Goal: Task Accomplishment & Management: Use online tool/utility

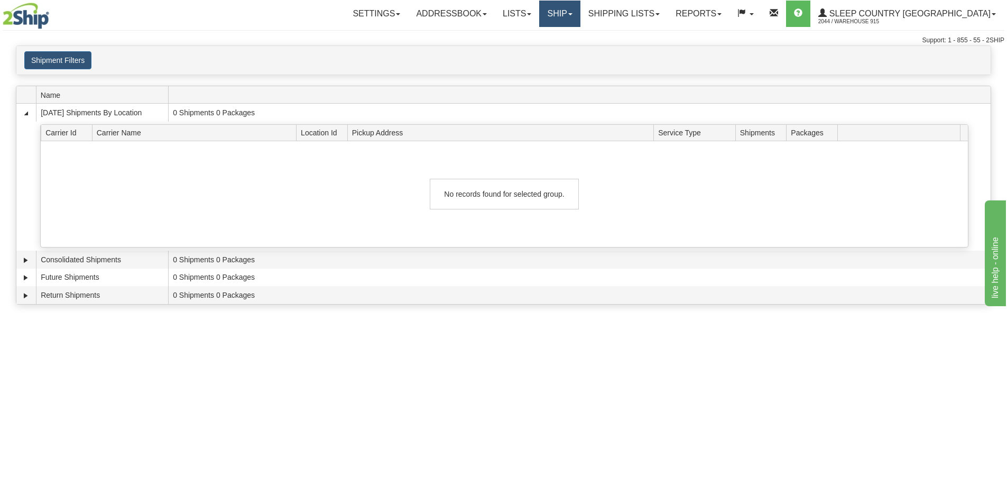
click at [580, 6] on link "Ship" at bounding box center [559, 14] width 41 height 26
click at [580, 35] on link "Ship Screen" at bounding box center [532, 37] width 96 height 14
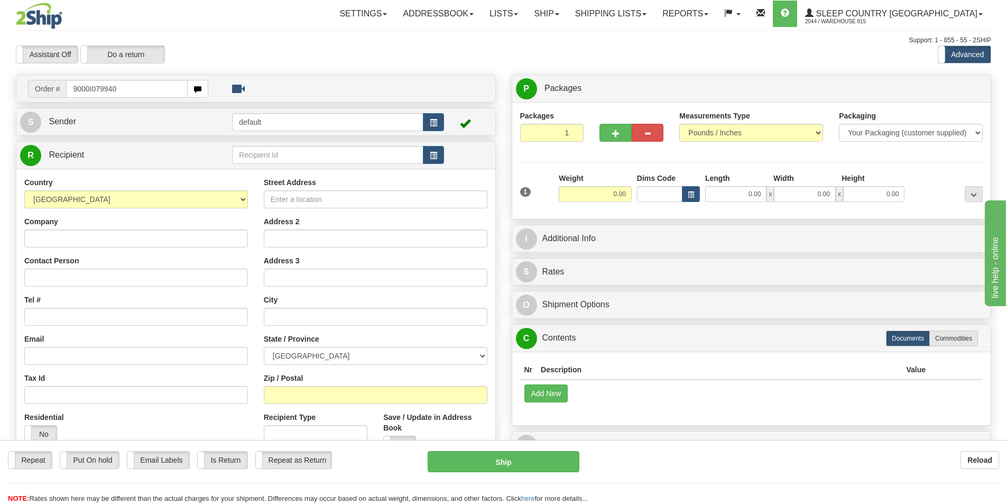
type input "9000I079940"
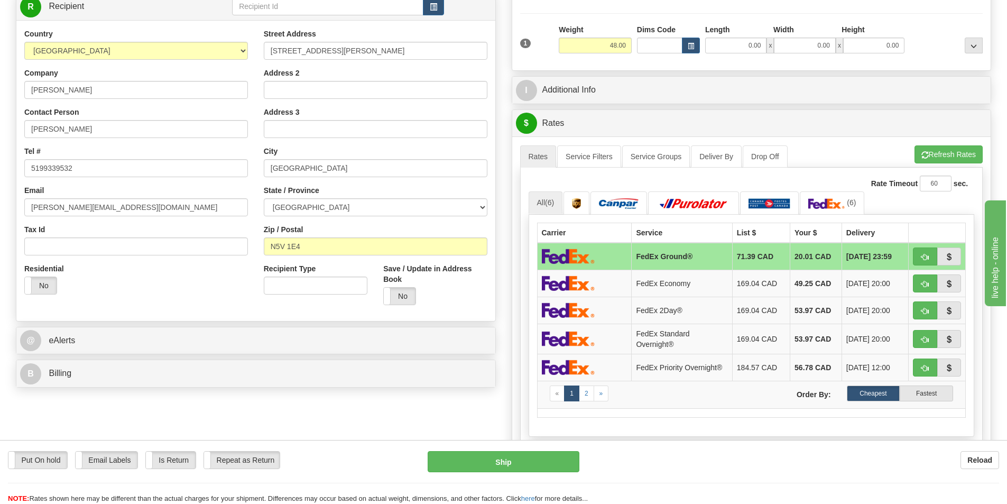
scroll to position [159, 0]
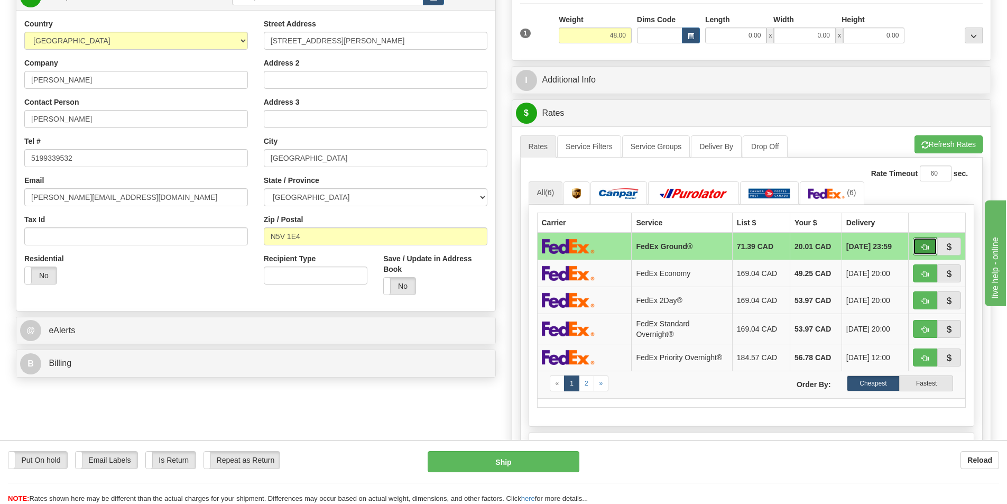
click at [924, 247] on span "button" at bounding box center [924, 247] width 7 height 7
type input "92"
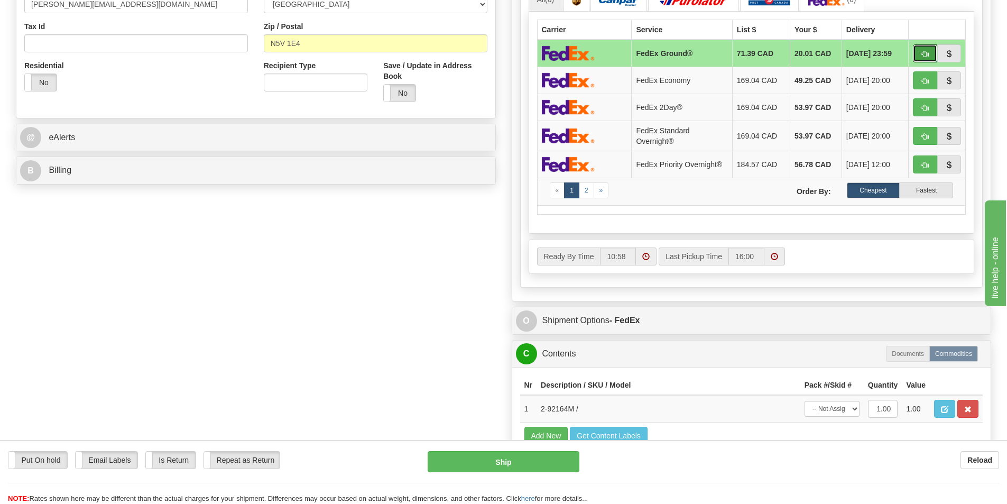
scroll to position [370, 0]
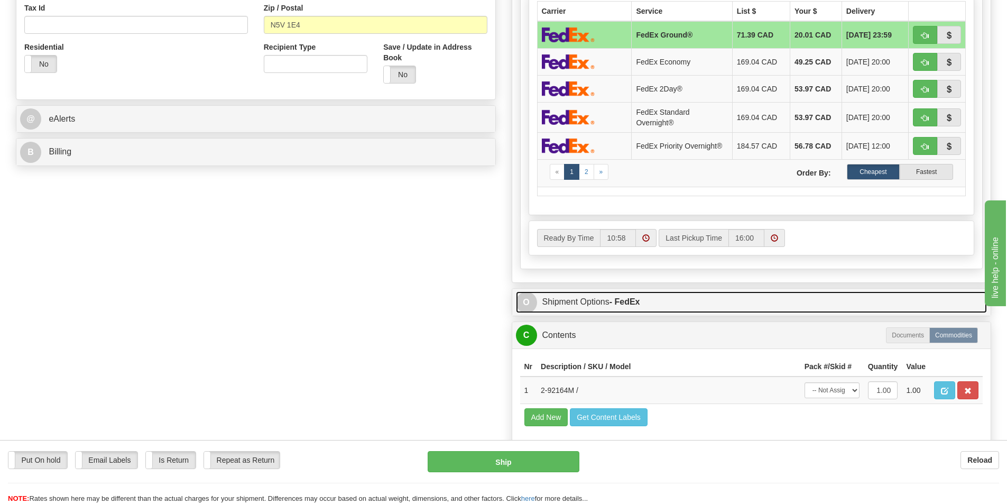
click at [632, 298] on strong "- FedEx" at bounding box center [625, 301] width 31 height 9
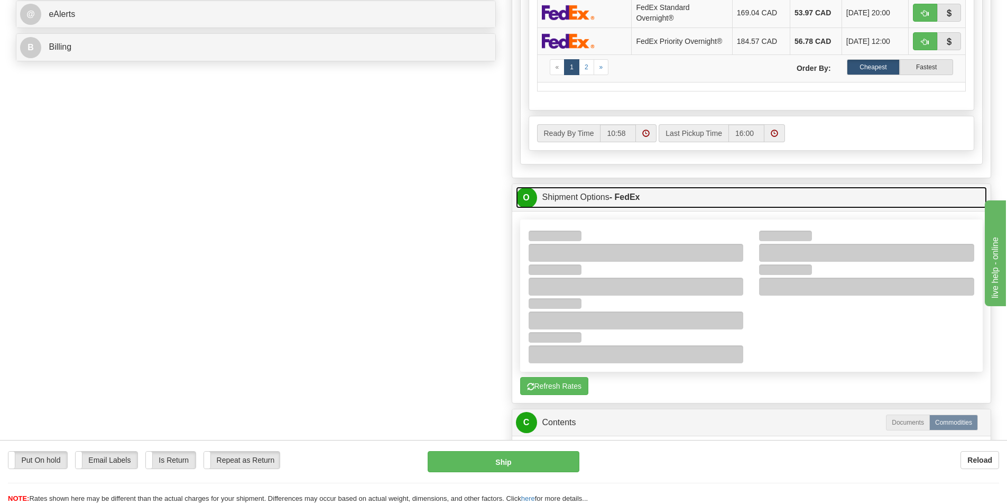
scroll to position [476, 0]
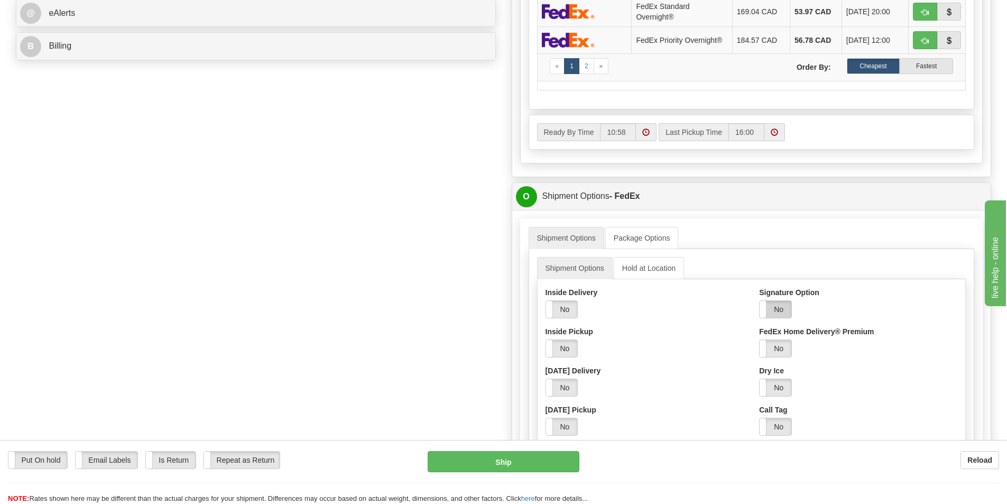
click at [776, 305] on label "No" at bounding box center [776, 309] width 32 height 17
click at [797, 347] on select "Adult Direct Indirect No Signature Required Service Default" at bounding box center [804, 348] width 91 height 18
select select "2"
click at [759, 339] on select "Adult Direct Indirect No Signature Required Service Default" at bounding box center [804, 348] width 91 height 18
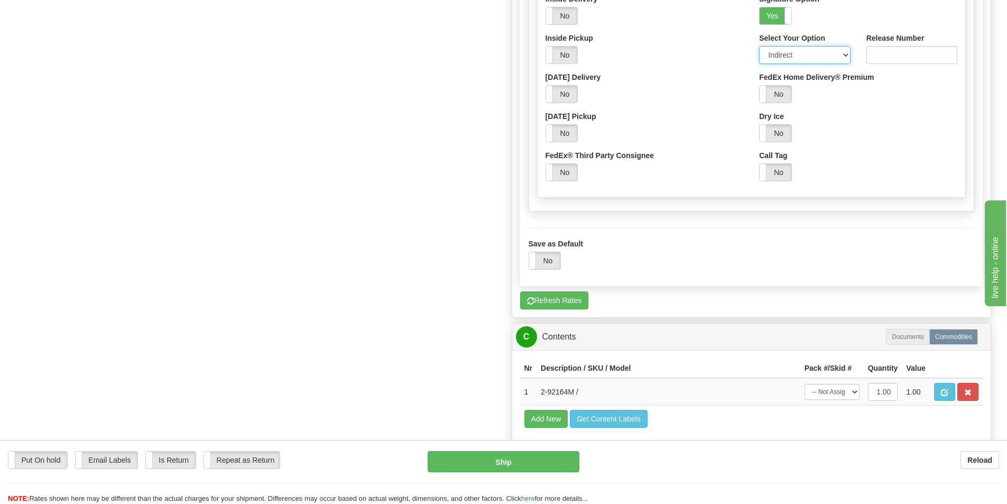
scroll to position [793, 0]
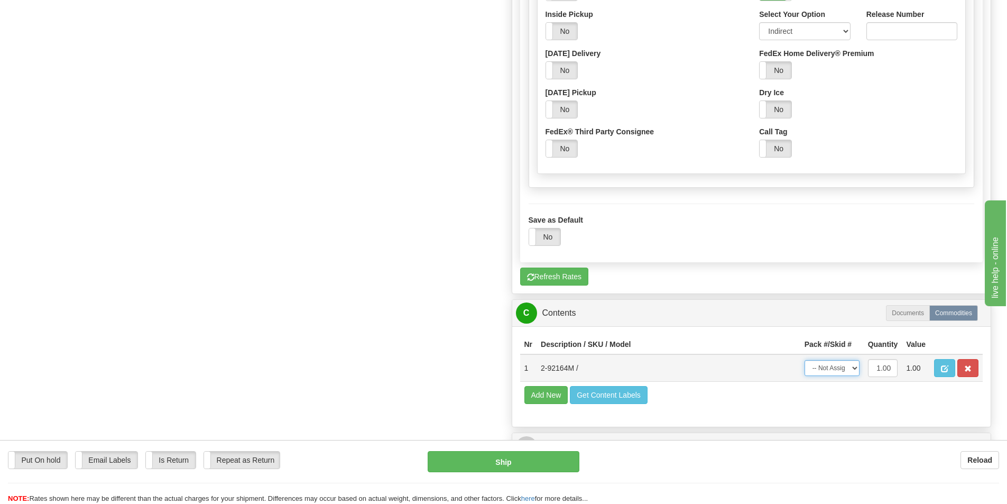
click at [845, 371] on select "-- Not Assigned -- Package 1" at bounding box center [832, 368] width 55 height 16
select select "0"
click at [805, 360] on select "-- Not Assigned -- Package 1" at bounding box center [832, 368] width 55 height 16
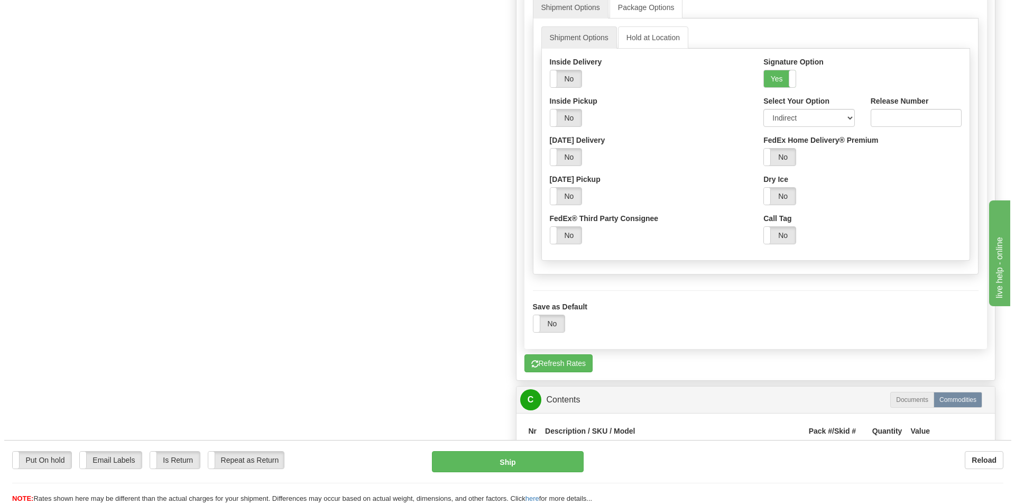
scroll to position [687, 0]
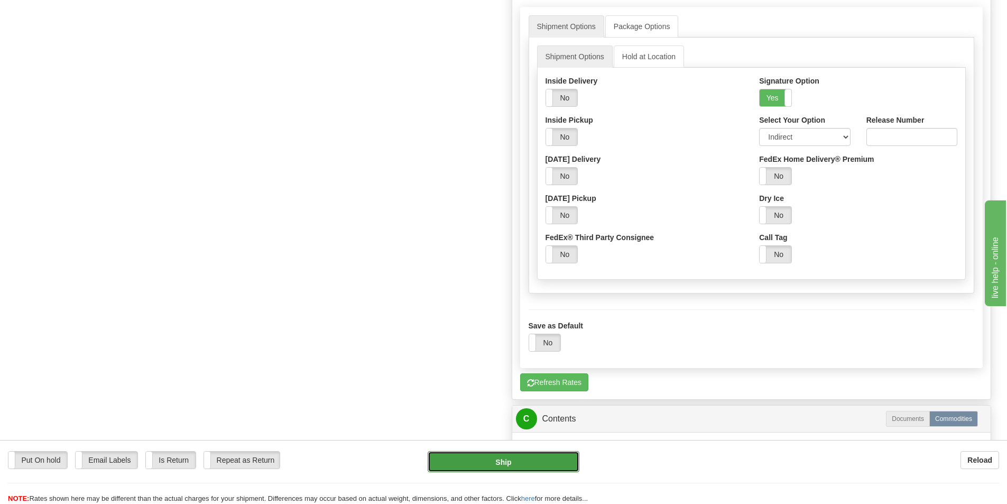
click at [554, 463] on button "Ship" at bounding box center [504, 461] width 152 height 21
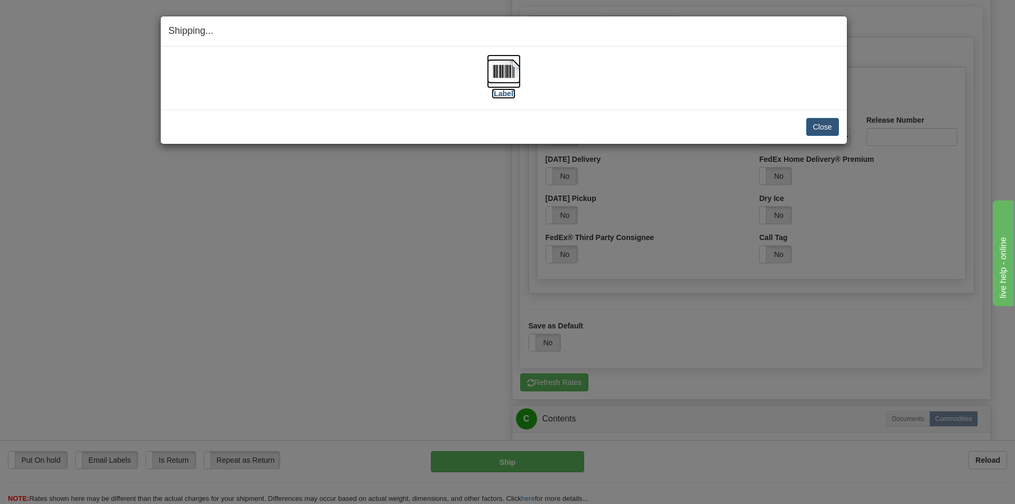
click at [500, 75] on img at bounding box center [504, 71] width 34 height 34
drag, startPoint x: 833, startPoint y: 125, endPoint x: 831, endPoint y: 131, distance: 6.2
click at [833, 126] on button "Close" at bounding box center [822, 127] width 33 height 18
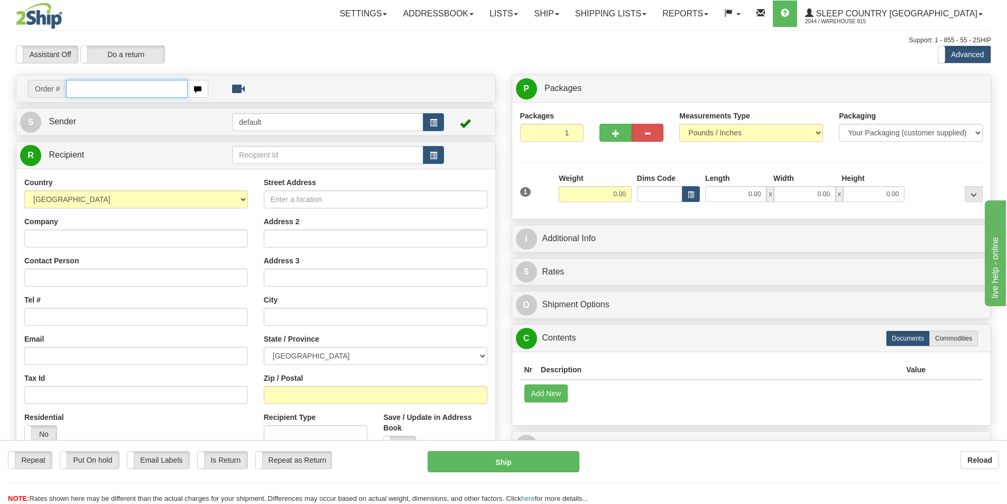
click at [104, 90] on input "text" at bounding box center [127, 89] width 122 height 18
type input "9007I078523"
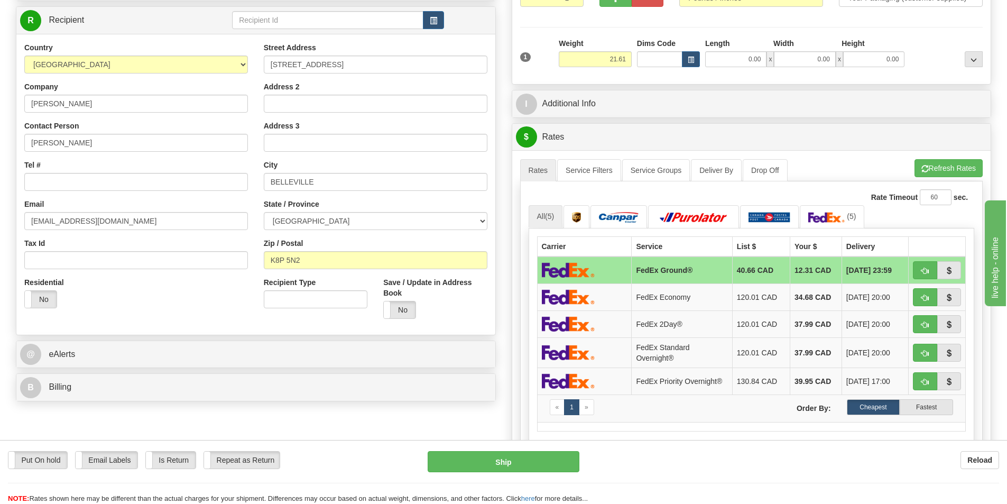
scroll to position [211, 0]
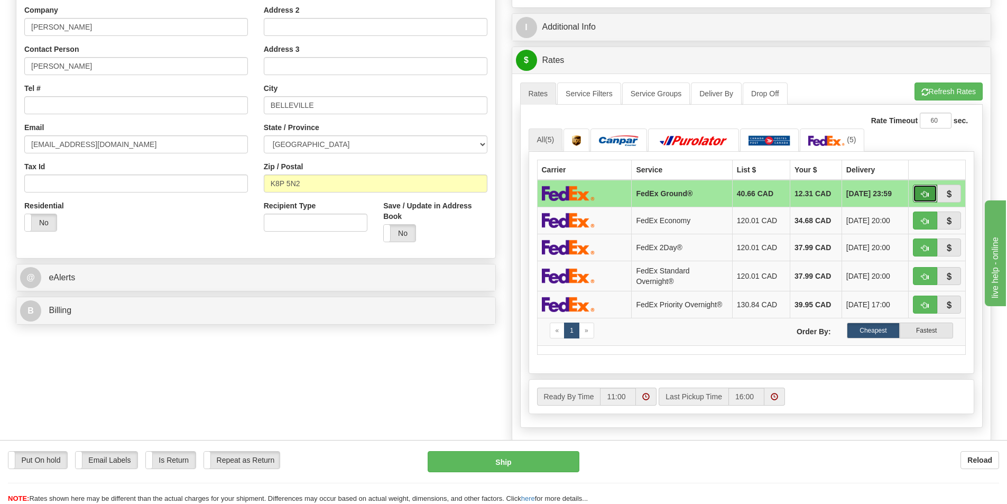
click at [919, 195] on button "button" at bounding box center [925, 194] width 24 height 18
type input "92"
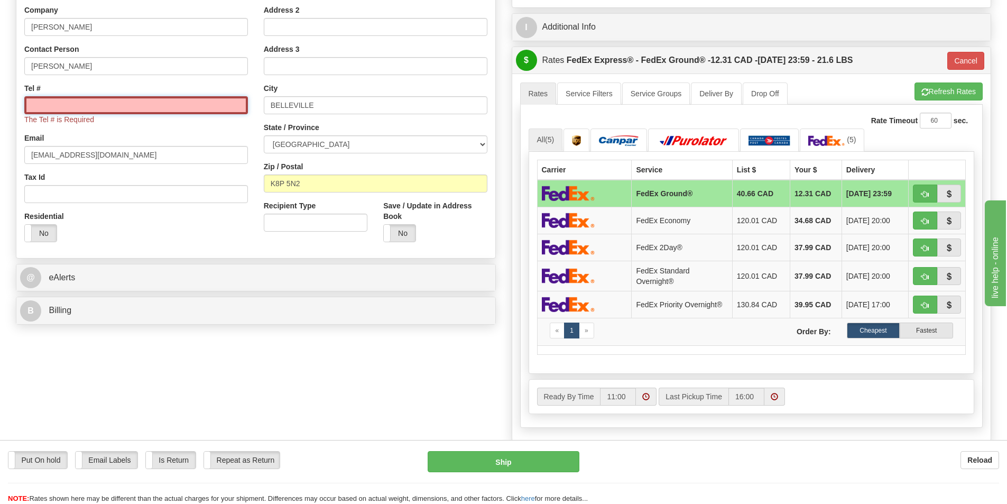
click at [81, 100] on input "Tel #" at bounding box center [136, 105] width 224 height 18
type input "7777777"
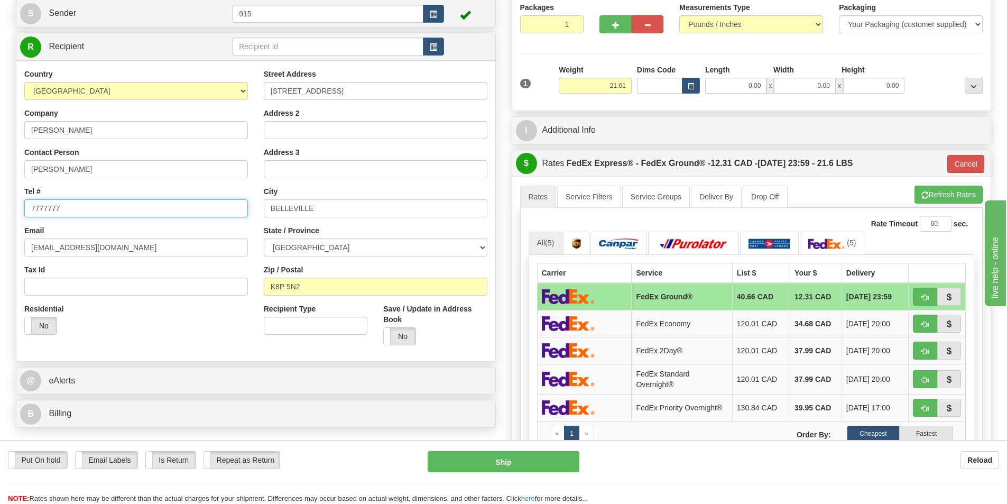
scroll to position [159, 0]
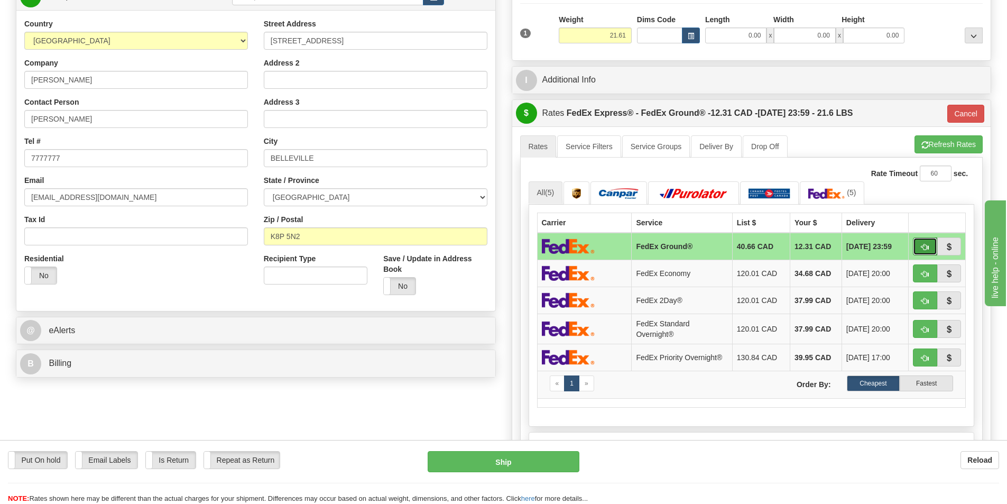
click at [923, 247] on span "button" at bounding box center [924, 247] width 7 height 7
click at [550, 458] on button "Ship" at bounding box center [504, 461] width 152 height 21
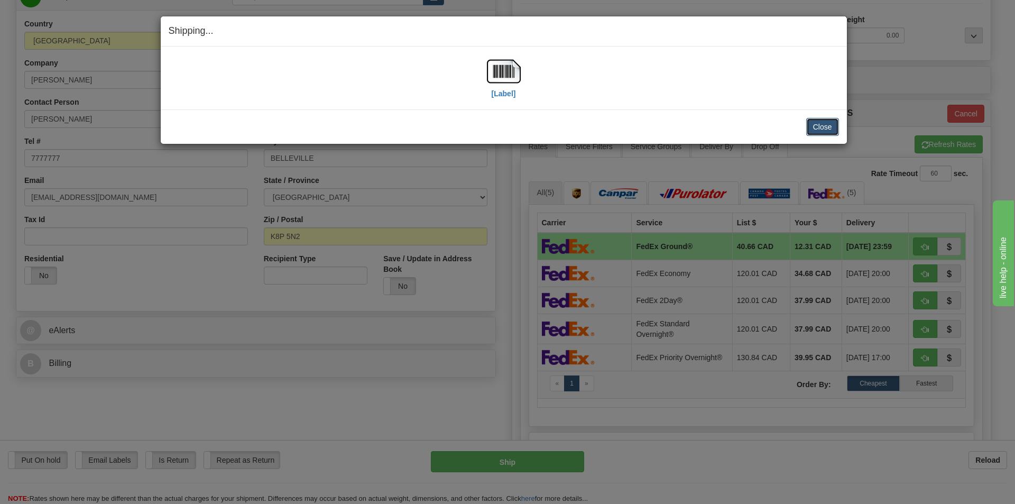
click at [823, 127] on button "Close" at bounding box center [822, 127] width 33 height 18
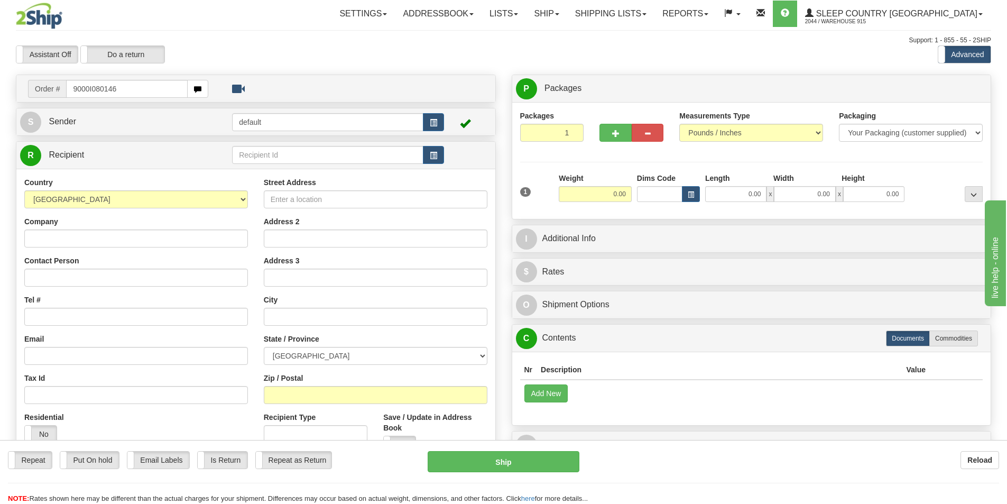
type input "9000I080146"
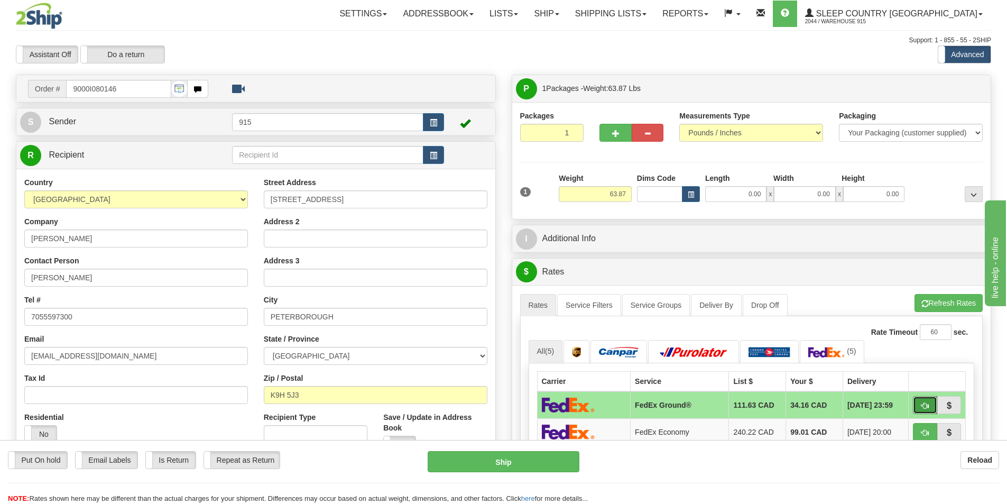
click at [921, 402] on span "button" at bounding box center [924, 405] width 7 height 7
type input "92"
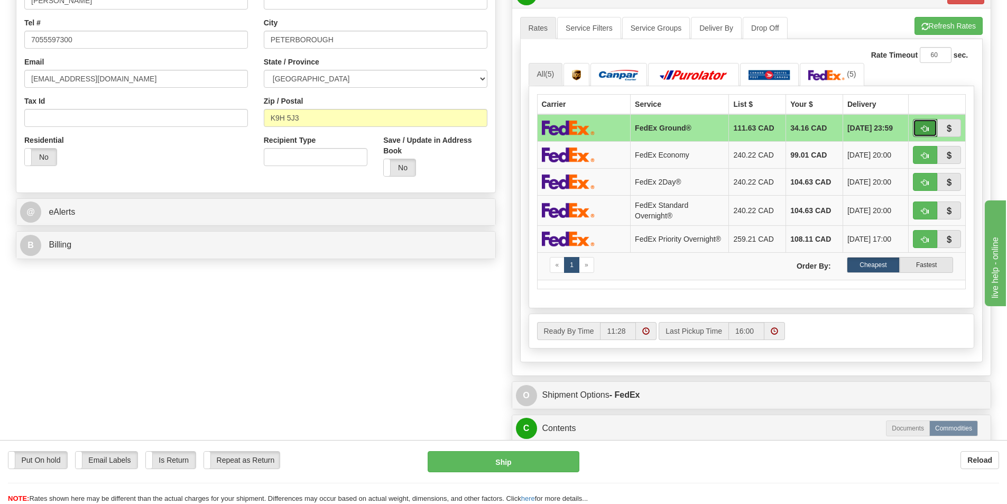
scroll to position [317, 0]
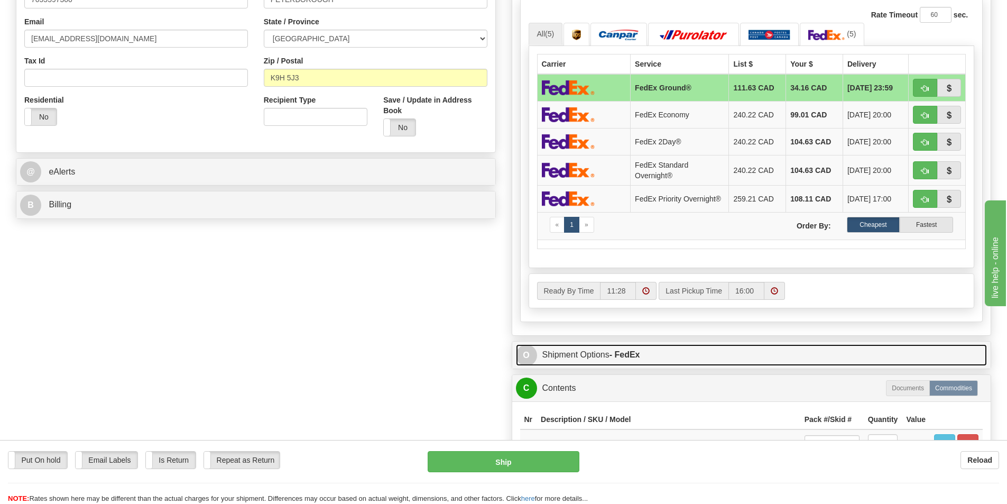
click at [675, 355] on link "O Shipment Options - FedEx" at bounding box center [752, 355] width 472 height 22
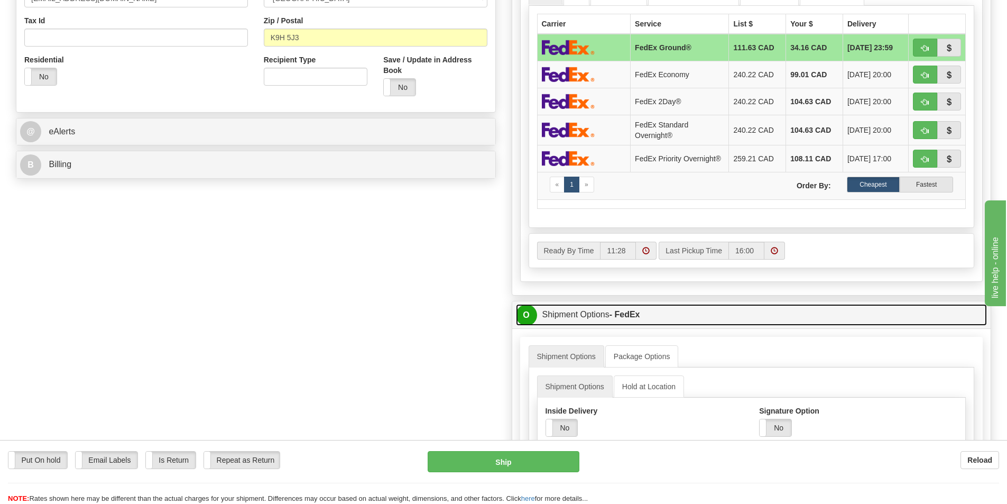
scroll to position [476, 0]
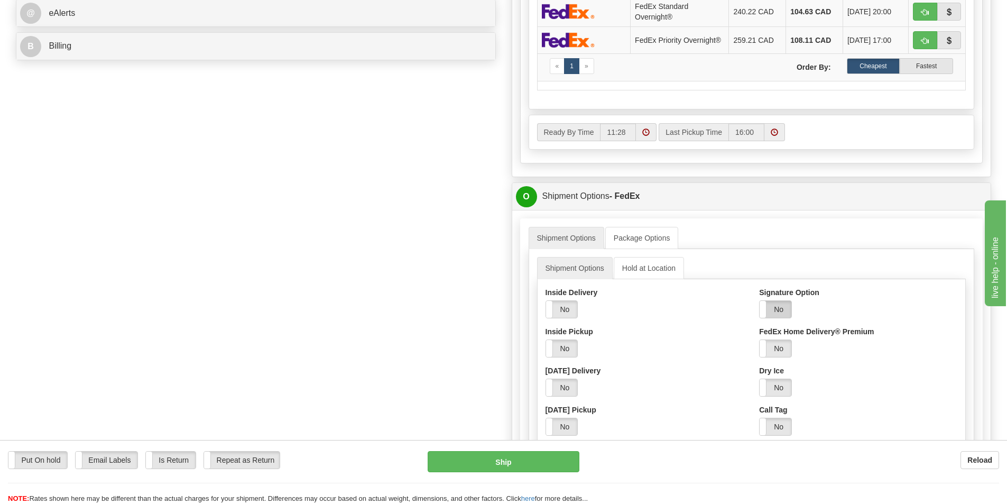
click at [779, 314] on label "No" at bounding box center [776, 309] width 32 height 17
click at [788, 356] on select "Adult Direct Indirect No Signature Required Service Default" at bounding box center [804, 348] width 91 height 18
select select "2"
click at [759, 342] on select "Adult Direct Indirect No Signature Required Service Default" at bounding box center [804, 348] width 91 height 18
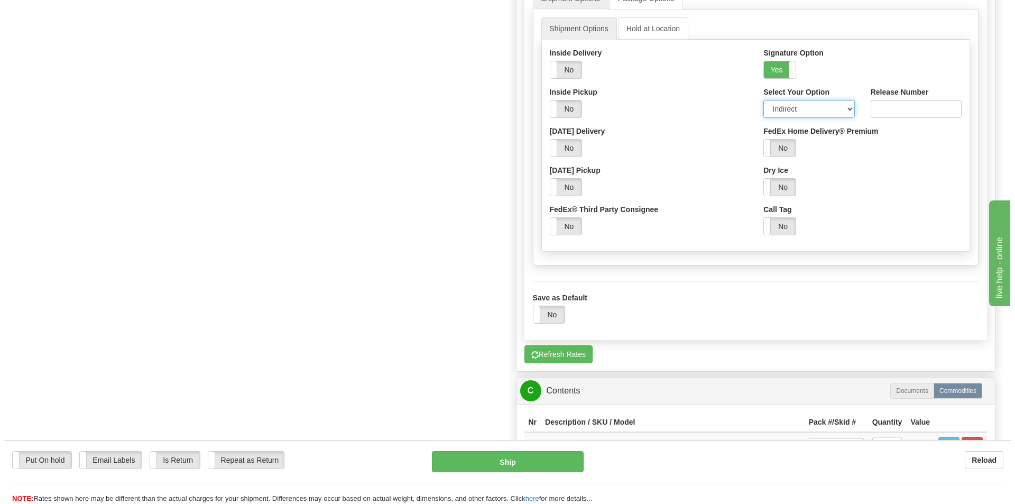
scroll to position [740, 0]
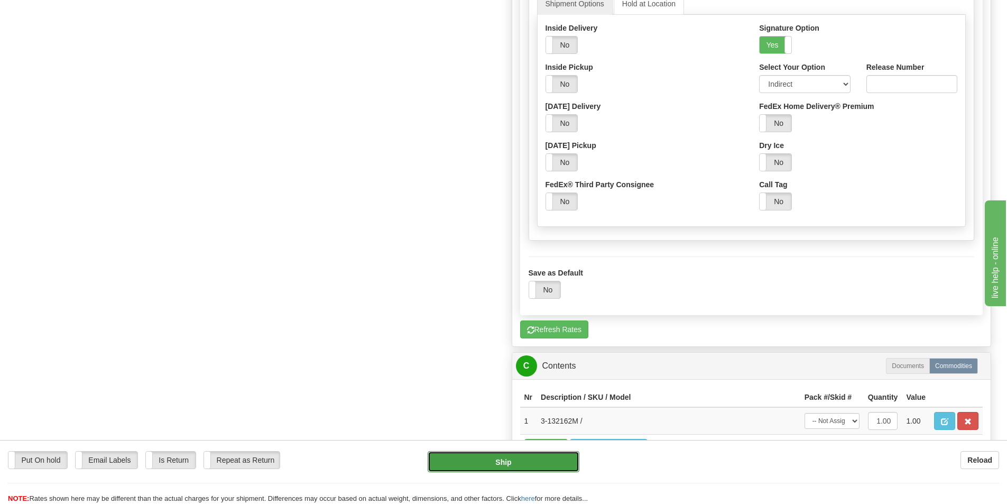
click at [538, 460] on button "Ship" at bounding box center [504, 461] width 152 height 21
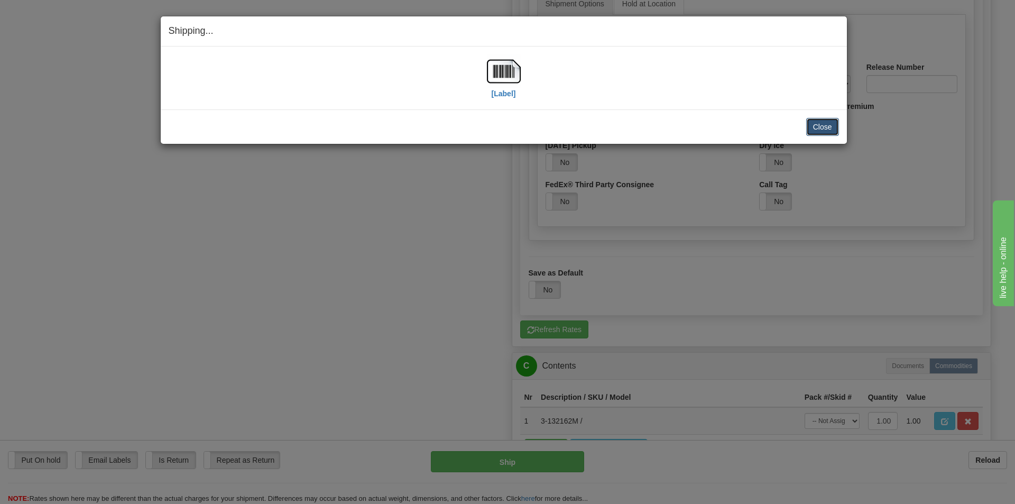
click at [829, 125] on button "Close" at bounding box center [822, 127] width 33 height 18
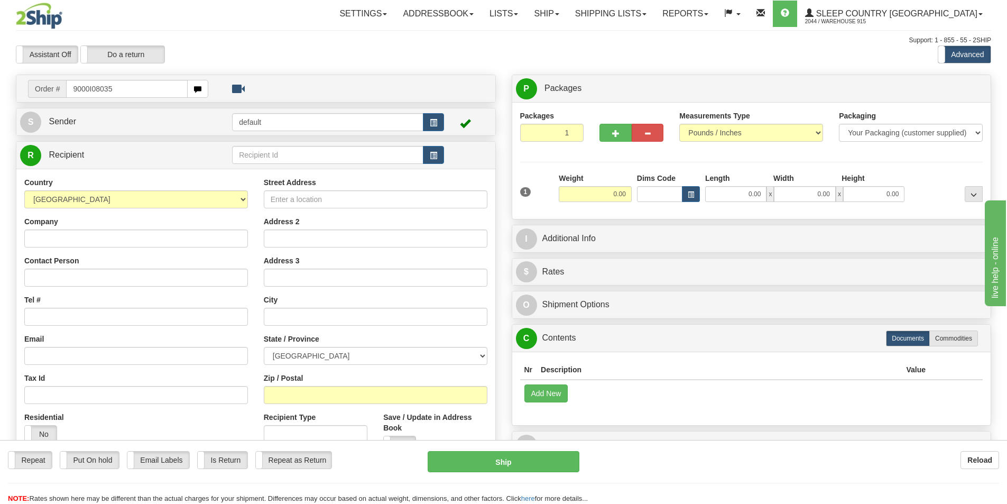
type input "9000I080353"
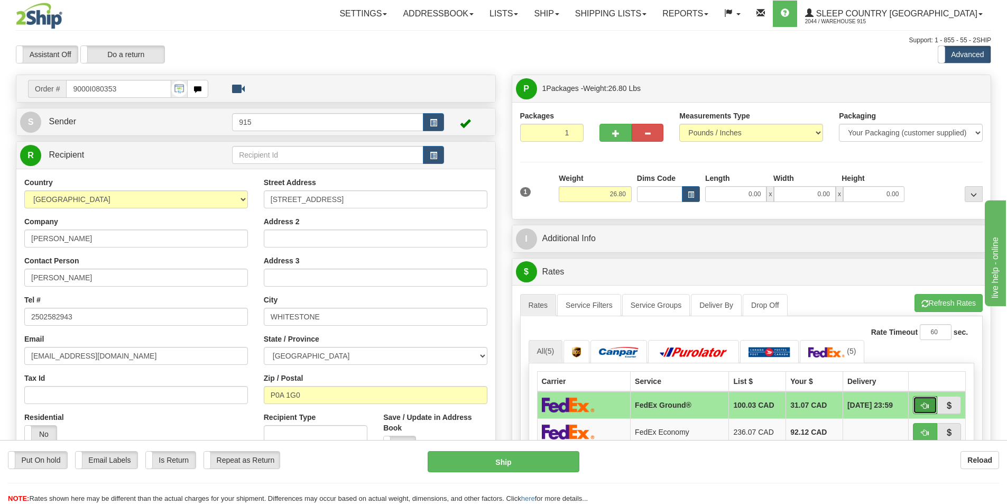
drag, startPoint x: 916, startPoint y: 407, endPoint x: 930, endPoint y: 401, distance: 15.4
click at [930, 401] on button "button" at bounding box center [925, 405] width 24 height 18
type input "92"
click at [925, 402] on span "button" at bounding box center [924, 405] width 7 height 7
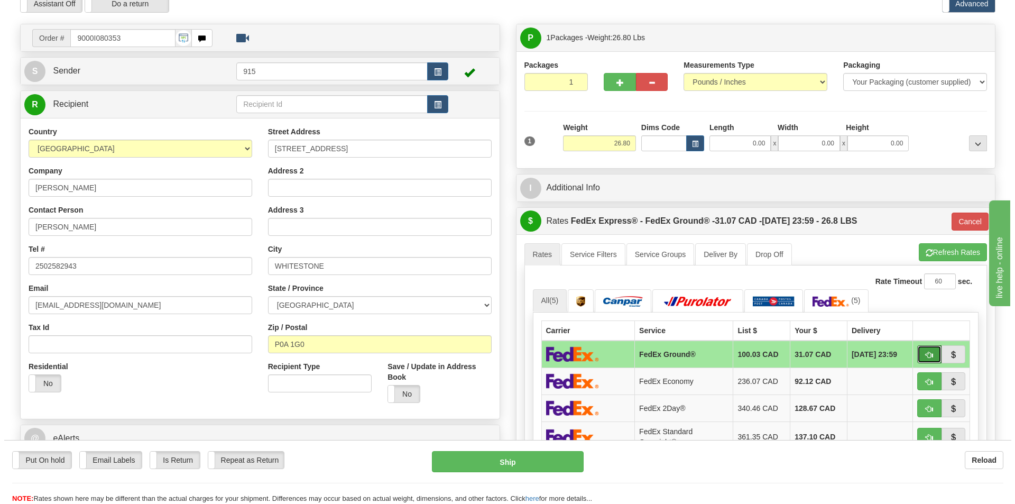
scroll to position [53, 0]
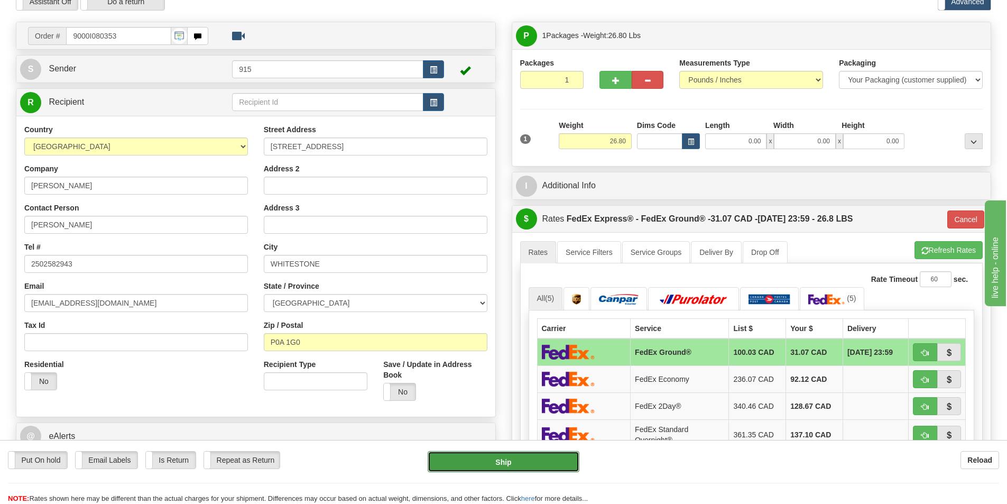
click at [506, 454] on button "Ship" at bounding box center [504, 461] width 152 height 21
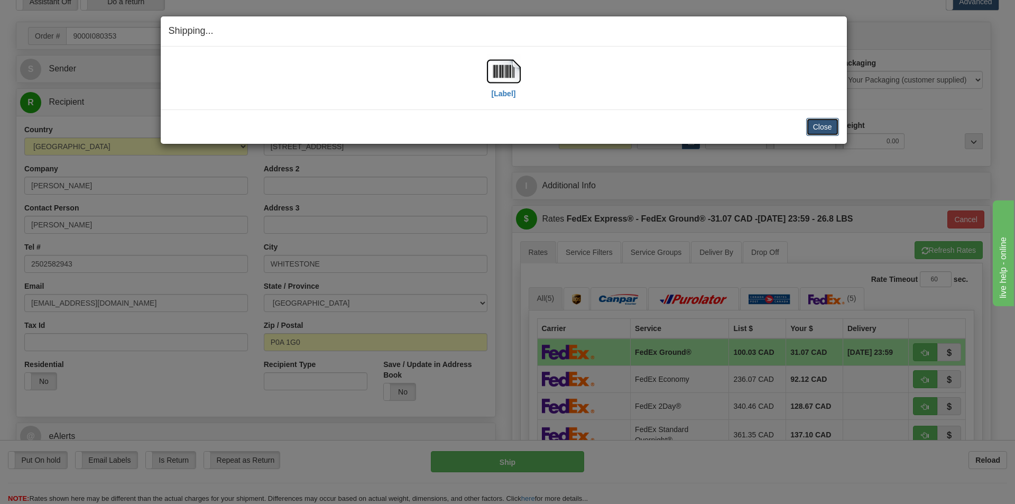
click at [825, 127] on button "Close" at bounding box center [822, 127] width 33 height 18
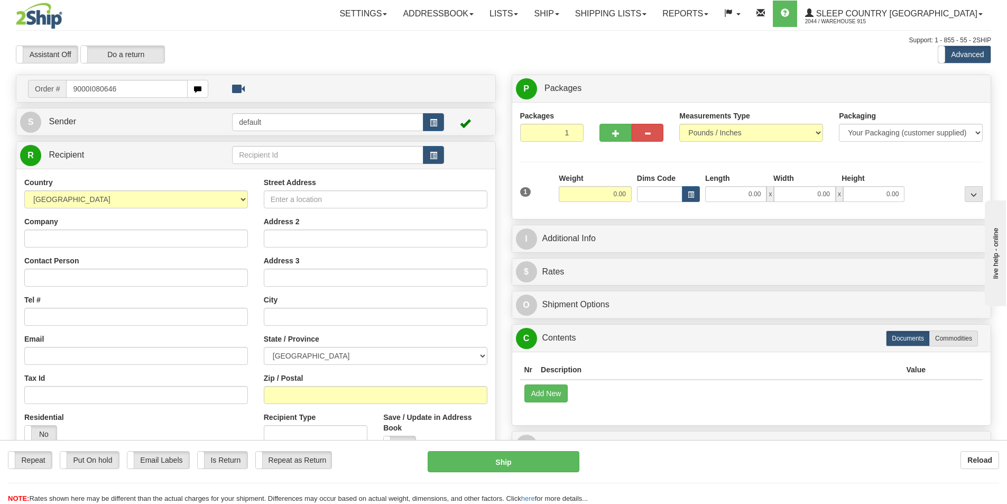
type input "9000I080646"
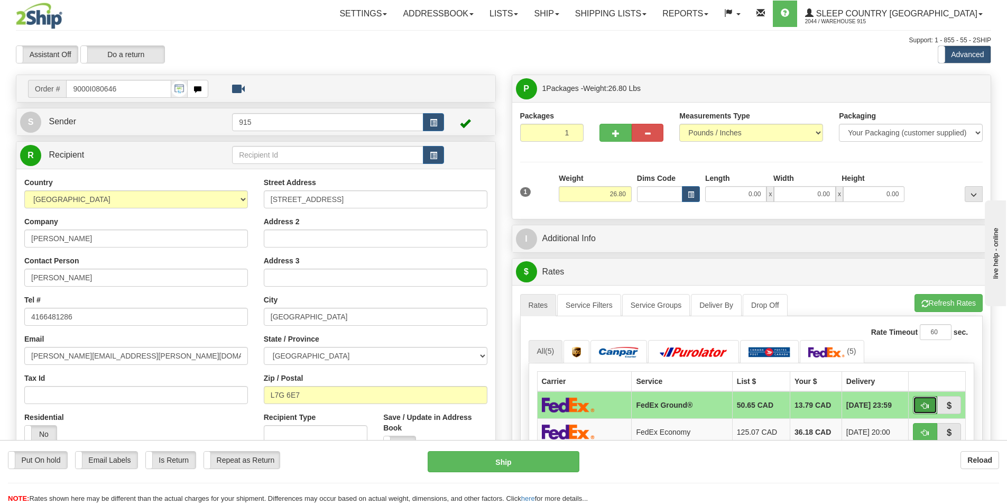
click at [927, 400] on button "button" at bounding box center [925, 405] width 24 height 18
type input "92"
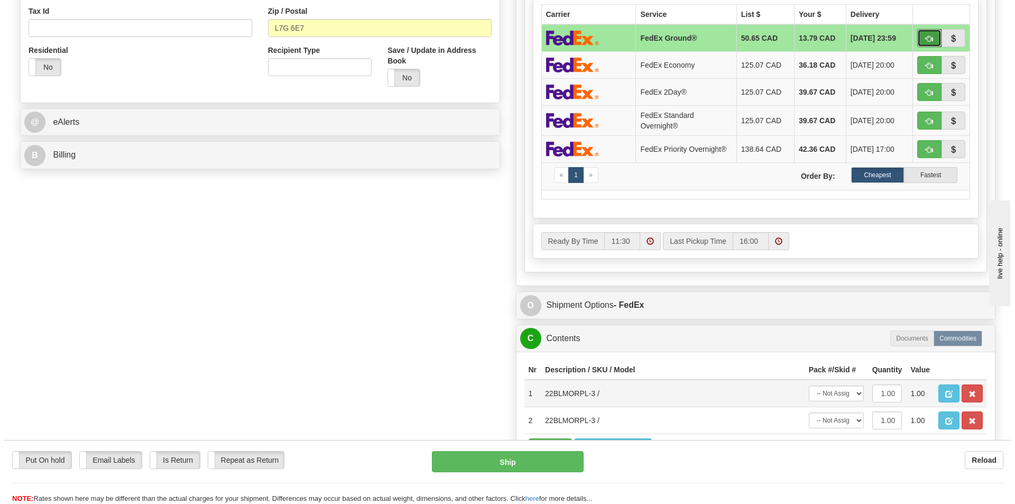
scroll to position [423, 0]
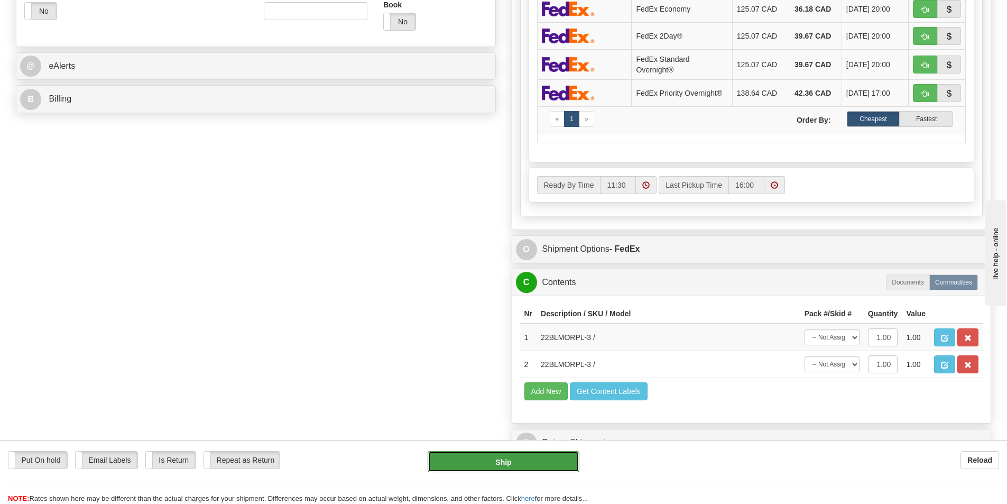
click at [540, 465] on button "Ship" at bounding box center [504, 461] width 152 height 21
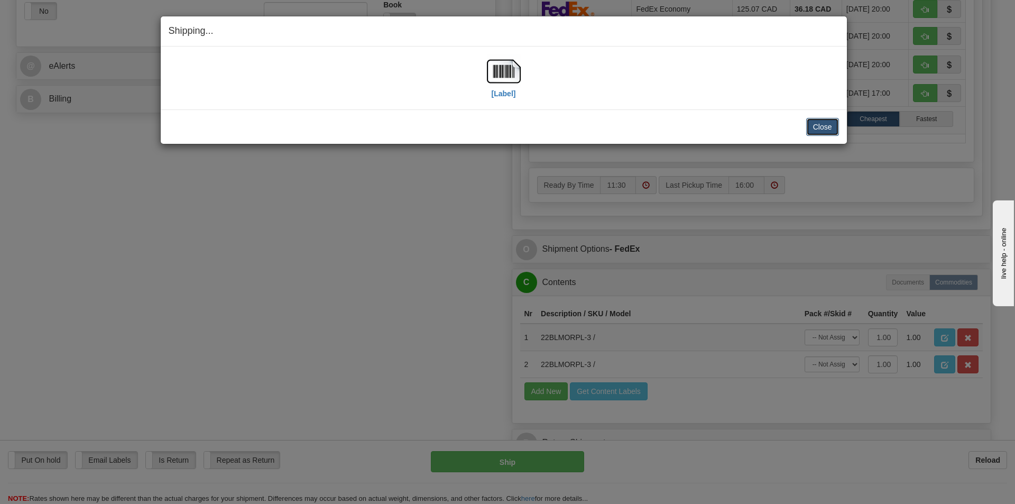
click at [818, 125] on button "Close" at bounding box center [822, 127] width 33 height 18
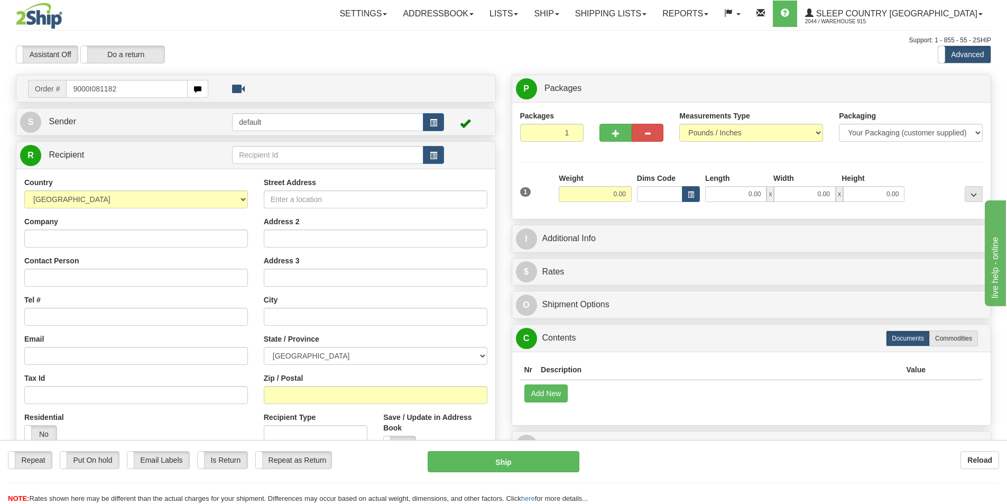
type input "9000I081182"
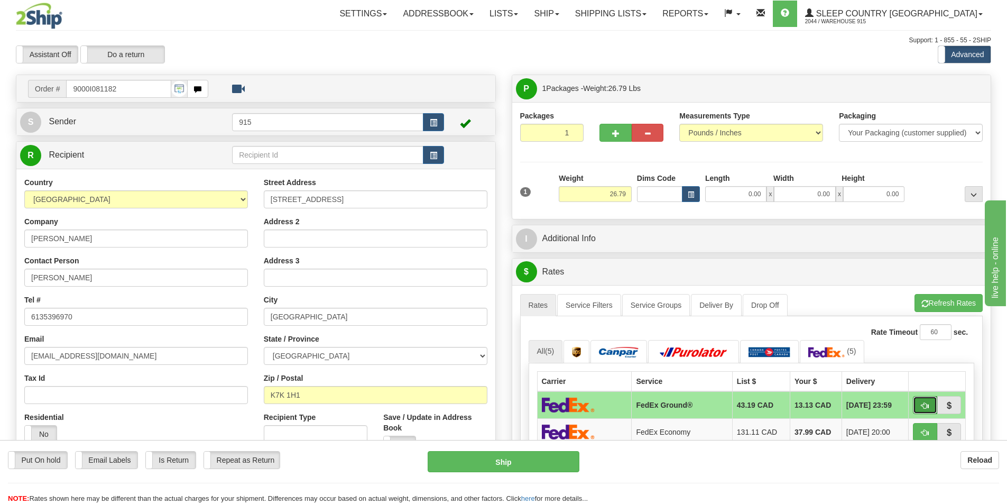
click at [924, 406] on span "button" at bounding box center [924, 405] width 7 height 7
type input "92"
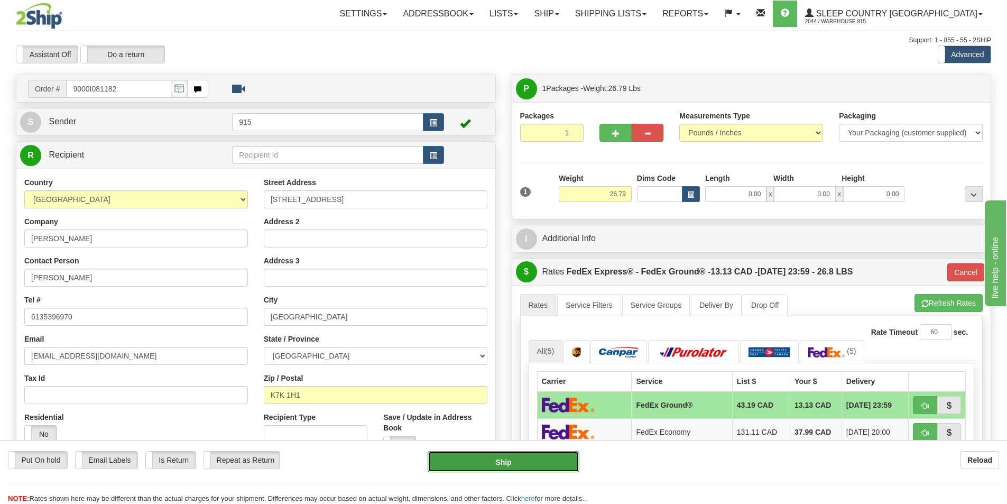
click at [537, 463] on button "Ship" at bounding box center [504, 461] width 152 height 21
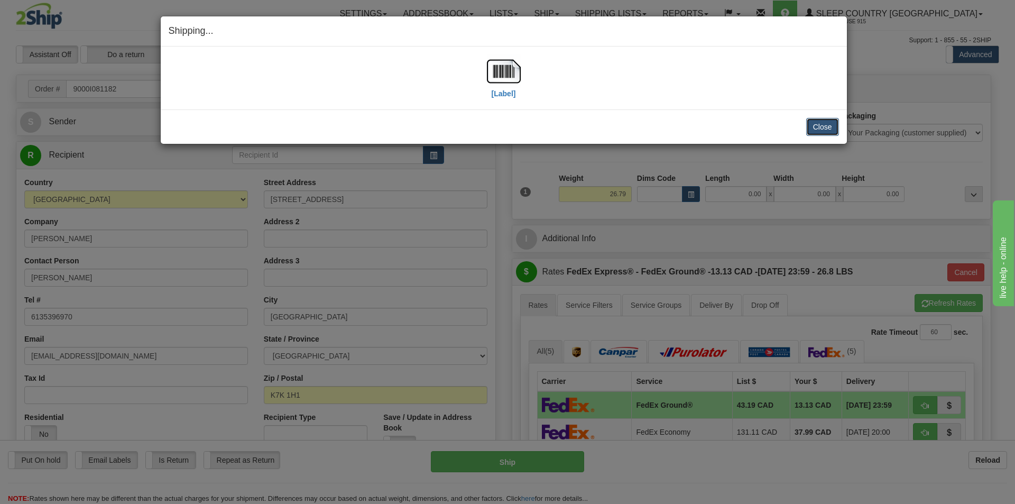
click at [818, 123] on button "Close" at bounding box center [822, 127] width 33 height 18
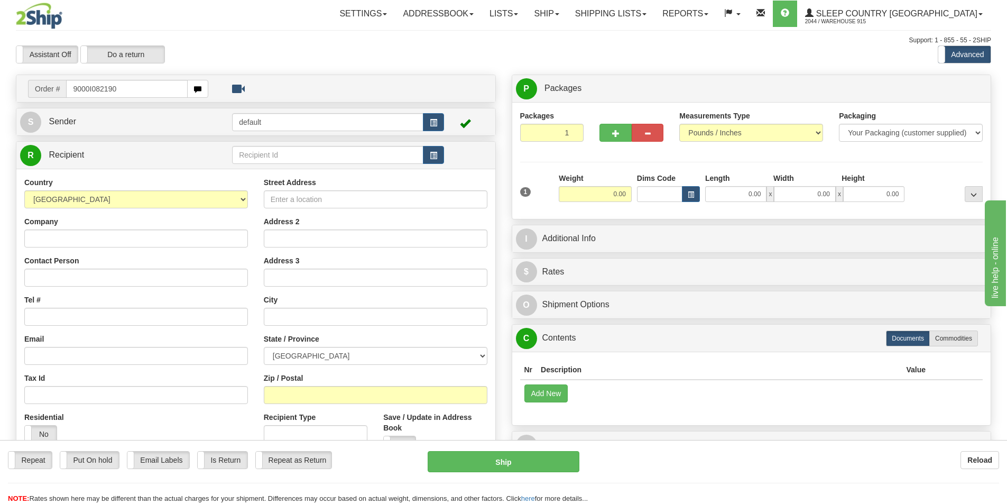
type input "9000I082190"
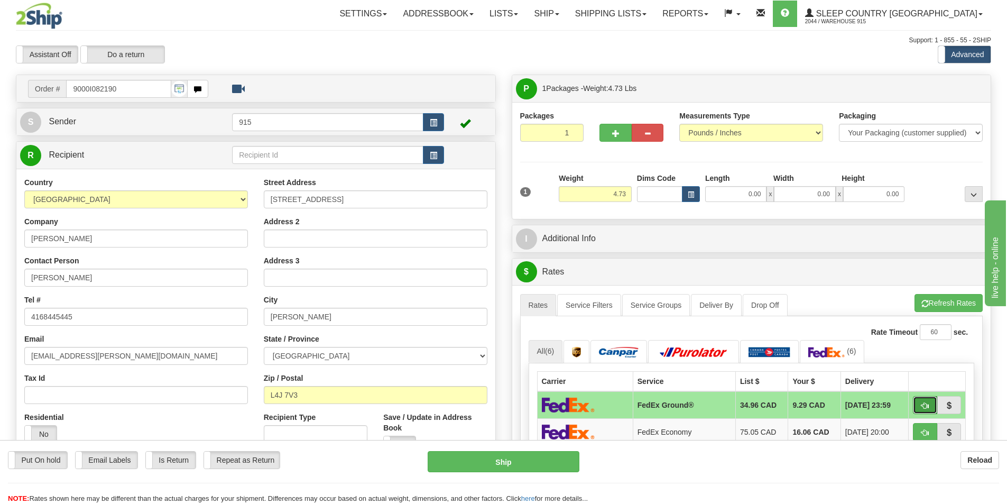
click at [922, 405] on span "button" at bounding box center [924, 405] width 7 height 7
type input "92"
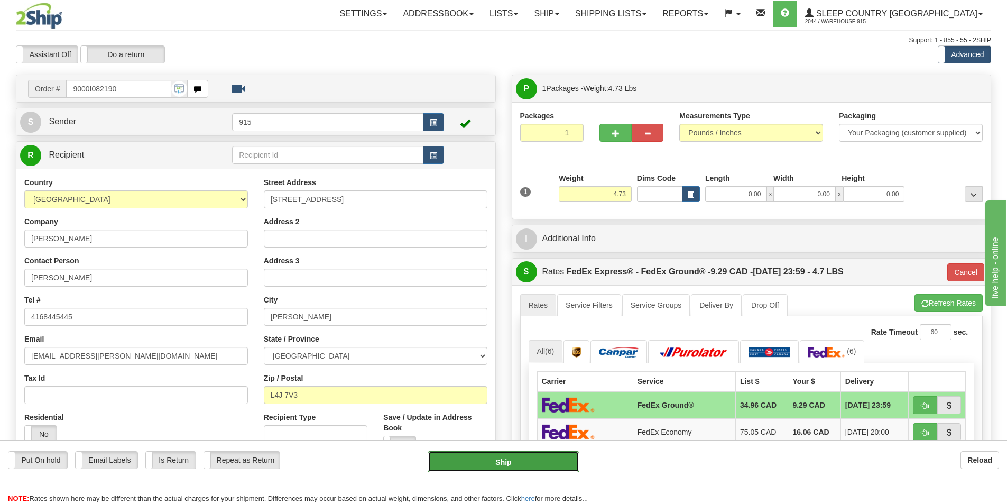
click at [551, 460] on button "Ship" at bounding box center [504, 461] width 152 height 21
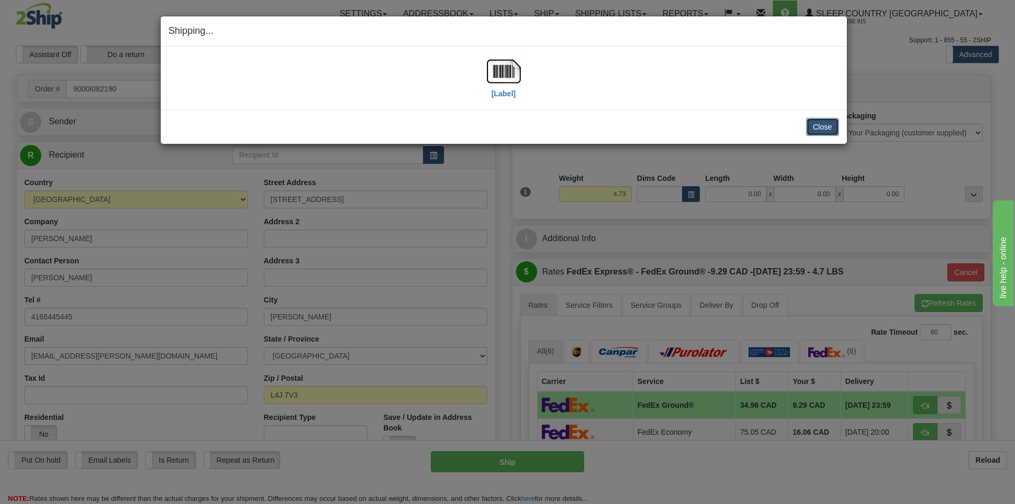
click at [814, 130] on button "Close" at bounding box center [822, 127] width 33 height 18
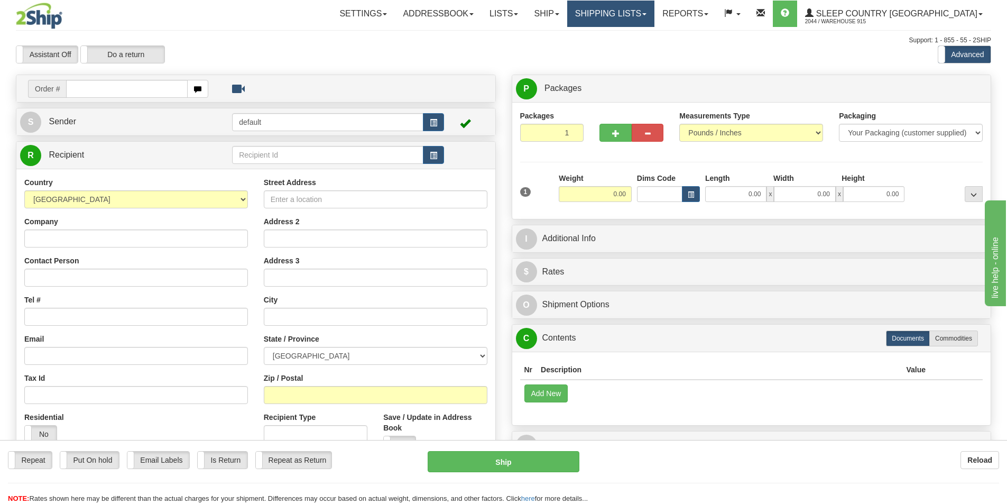
click at [639, 6] on link "Shipping lists" at bounding box center [610, 14] width 87 height 26
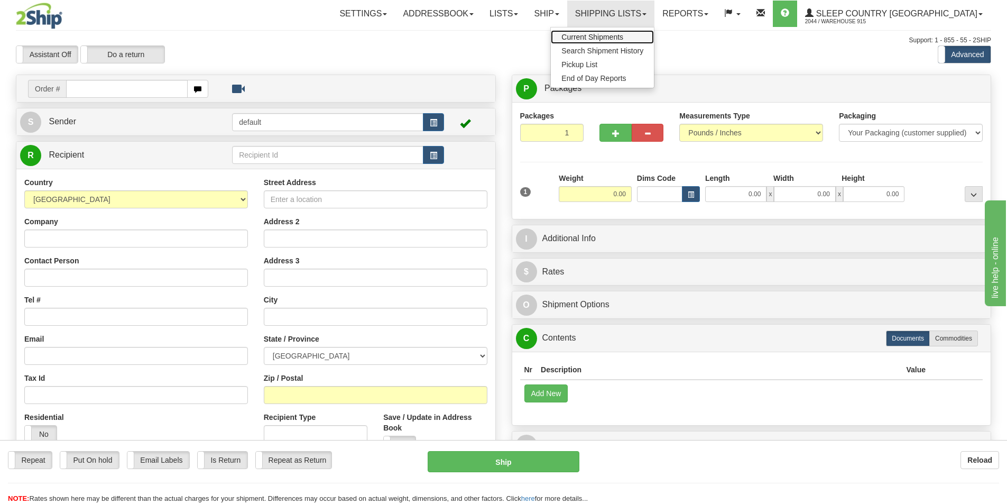
click at [647, 30] on link "Current Shipments" at bounding box center [602, 37] width 103 height 14
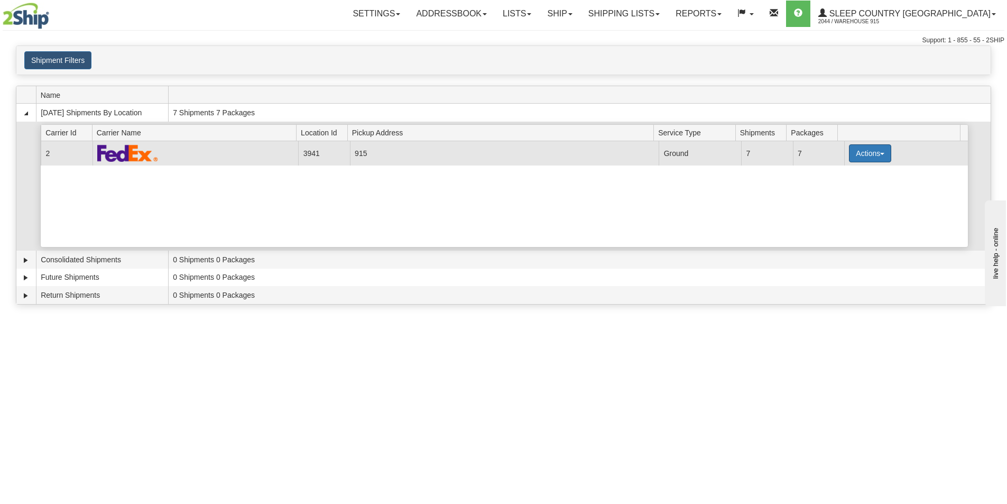
click at [882, 158] on button "Actions" at bounding box center [870, 153] width 42 height 18
click at [851, 228] on link "Print" at bounding box center [848, 229] width 85 height 14
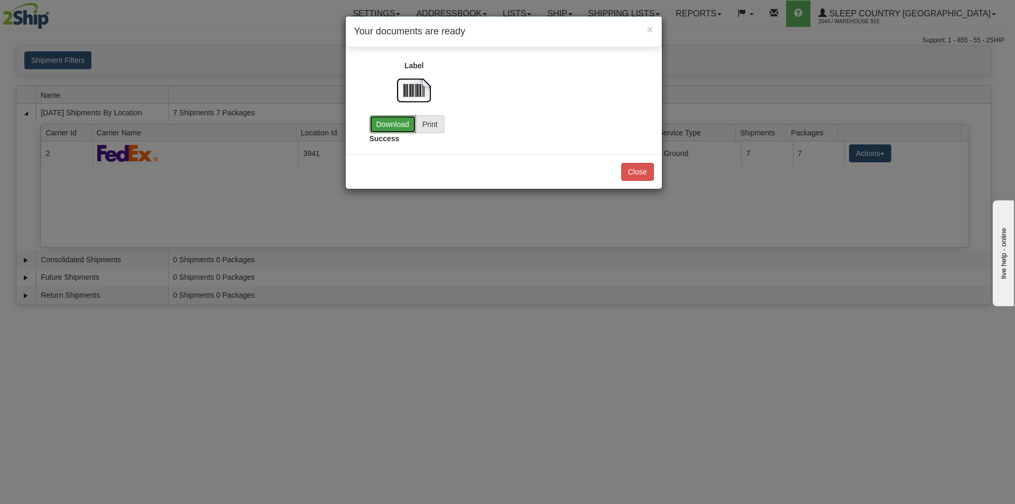
click at [394, 123] on link "Download" at bounding box center [393, 124] width 47 height 18
click at [646, 171] on button "Close" at bounding box center [637, 172] width 33 height 18
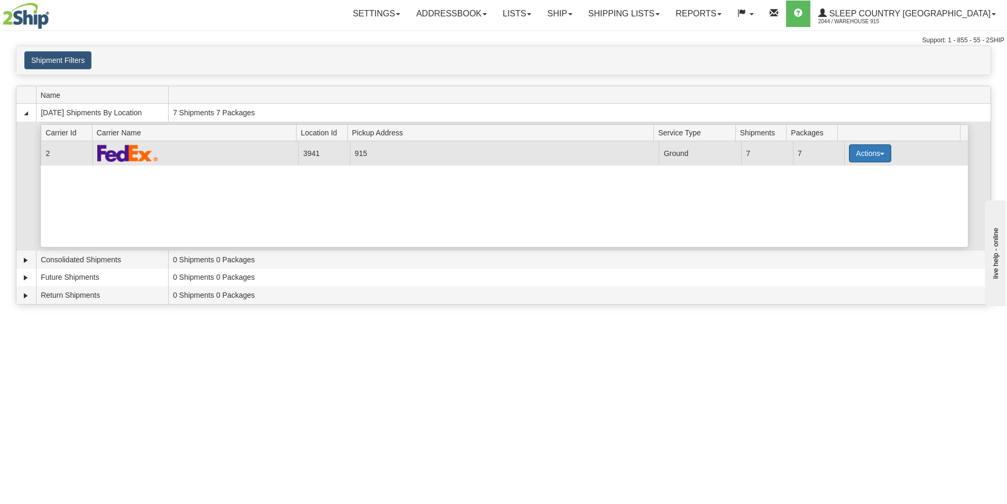
click at [874, 146] on button "Actions" at bounding box center [870, 153] width 42 height 18
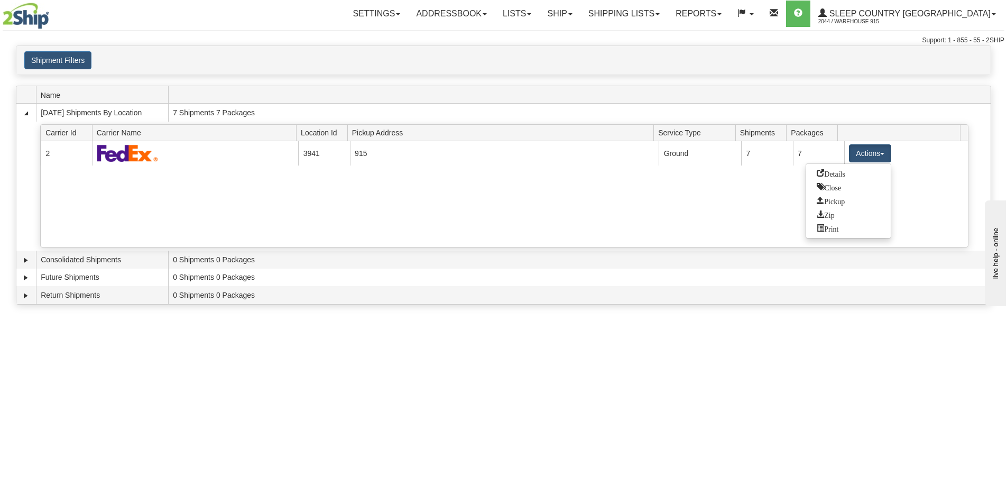
click at [912, 384] on div "Toggle navigation Settings Shipping Preferences Fields Preferences New Recipien…" at bounding box center [503, 252] width 1007 height 504
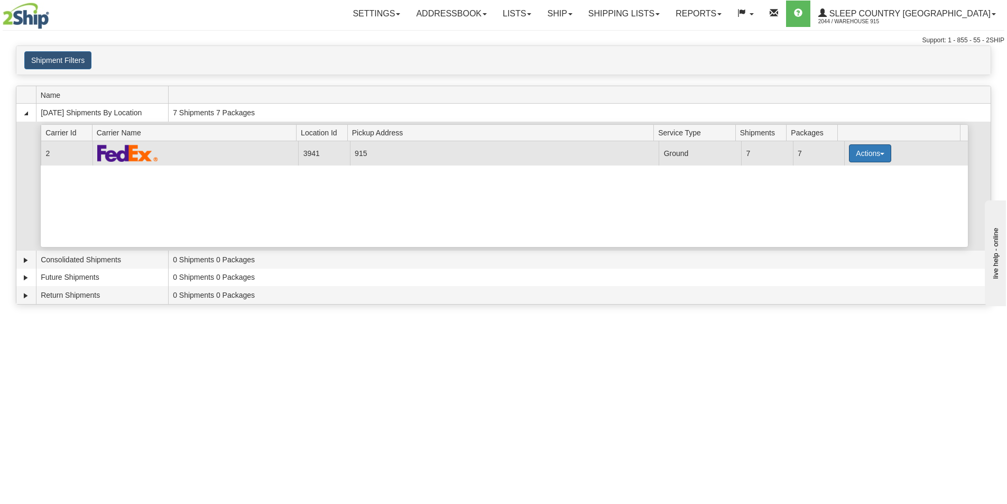
click at [880, 153] on span "button" at bounding box center [882, 154] width 4 height 2
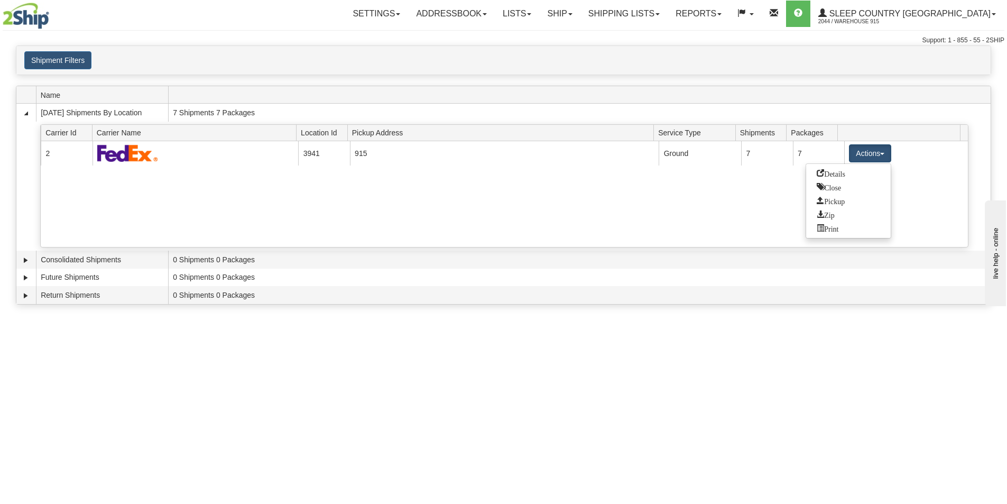
click at [314, 372] on div "Toggle navigation Settings Shipping Preferences Fields Preferences New Recipien…" at bounding box center [503, 252] width 1007 height 504
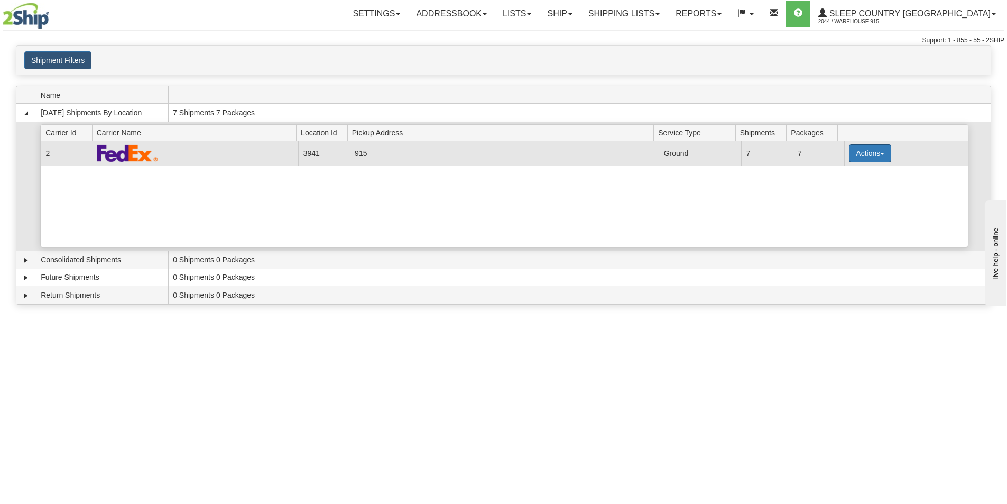
click at [879, 152] on button "Actions" at bounding box center [870, 153] width 42 height 18
click at [855, 190] on link "Close" at bounding box center [848, 187] width 85 height 14
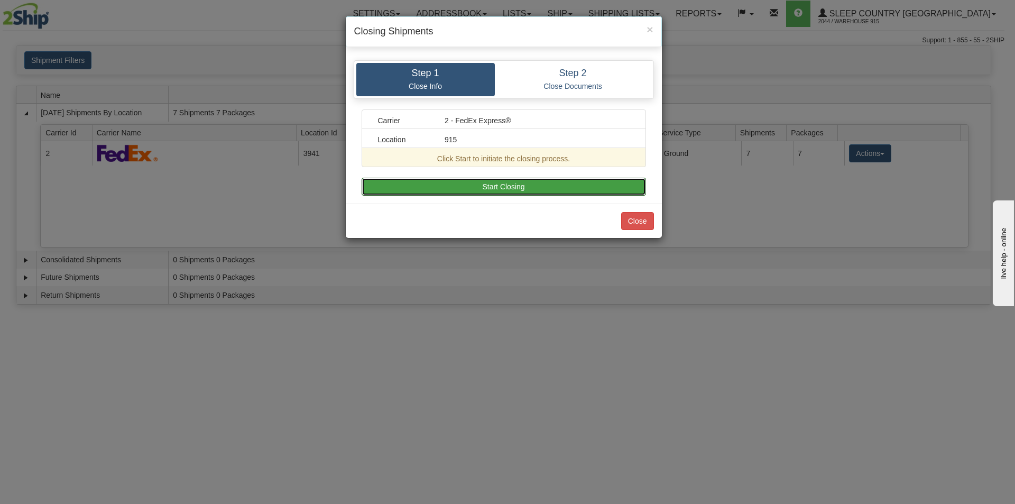
click at [506, 189] on button "Start Closing" at bounding box center [504, 187] width 284 height 18
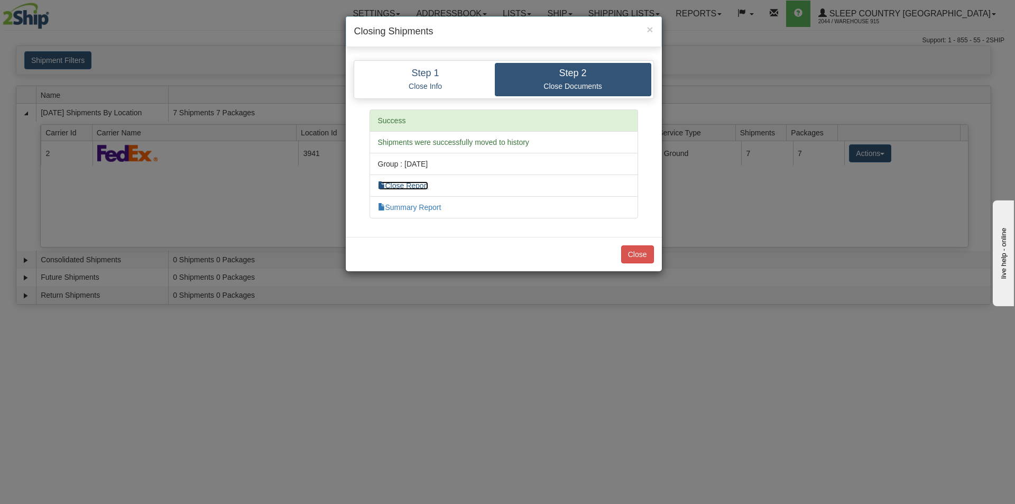
click at [417, 185] on link "Close Report" at bounding box center [403, 185] width 51 height 8
click at [641, 254] on button "Close" at bounding box center [637, 254] width 33 height 18
